Goal: Task Accomplishment & Management: Manage account settings

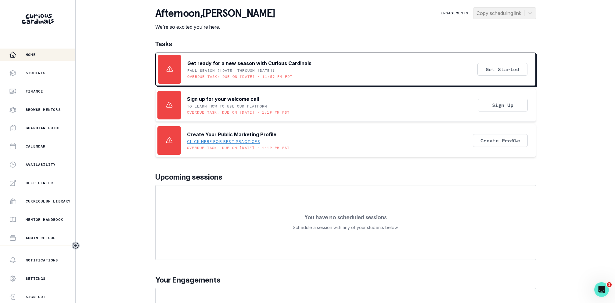
scroll to position [71, 0]
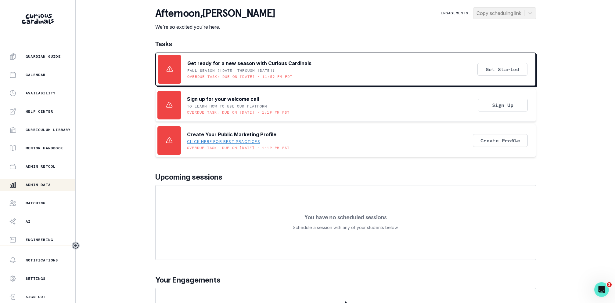
click at [41, 184] on p "Admin Data" at bounding box center [38, 184] width 25 height 5
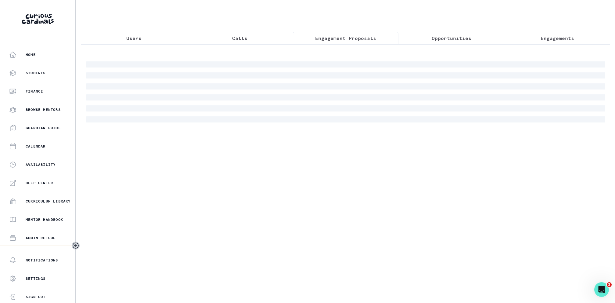
click at [328, 44] on button "Engagement Proposals" at bounding box center [346, 38] width 106 height 13
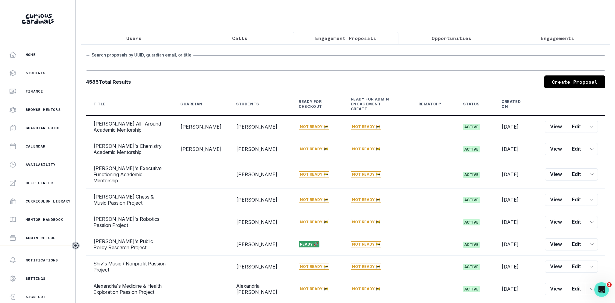
click at [320, 62] on input "Search proposals by UUID, guardian email, or title" at bounding box center [345, 62] width 519 height 15
type input "[PERSON_NAME]"
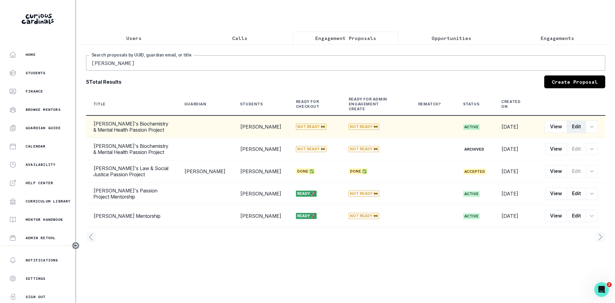
click at [571, 120] on button "Edit" at bounding box center [576, 126] width 19 height 12
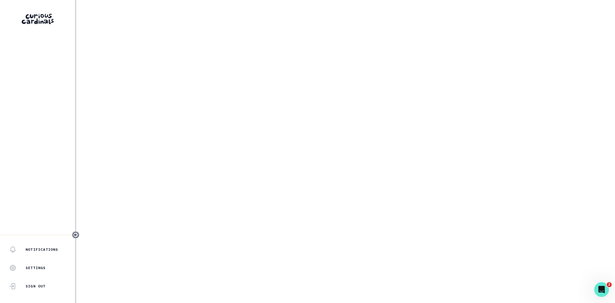
select select "2e0e0867-17d0-41a8-92b9-7b446b3bc83e"
select select "519877f8-d88f-48d5-b35a-d9ce14346d72"
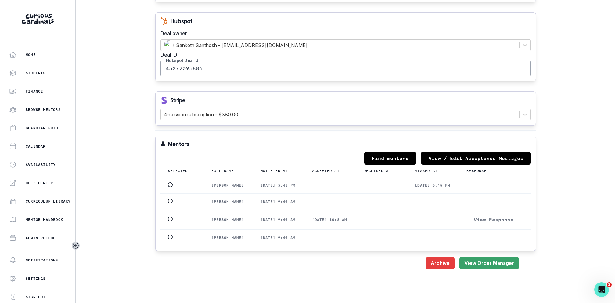
scroll to position [755, 0]
